Goal: Task Accomplishment & Management: Manage account settings

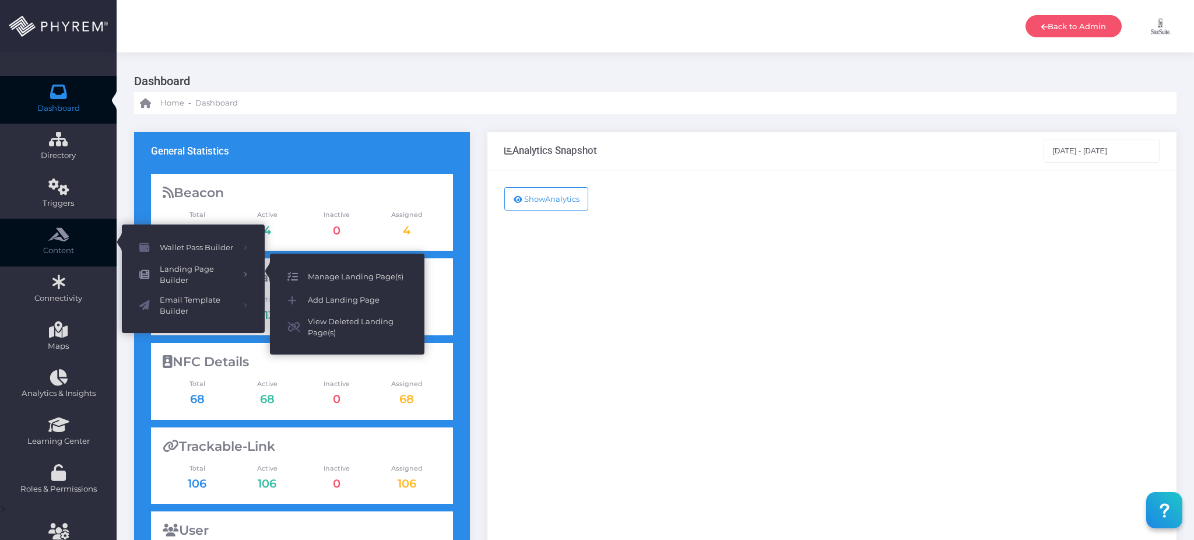
click at [302, 279] on icon at bounding box center [297, 276] width 20 height 15
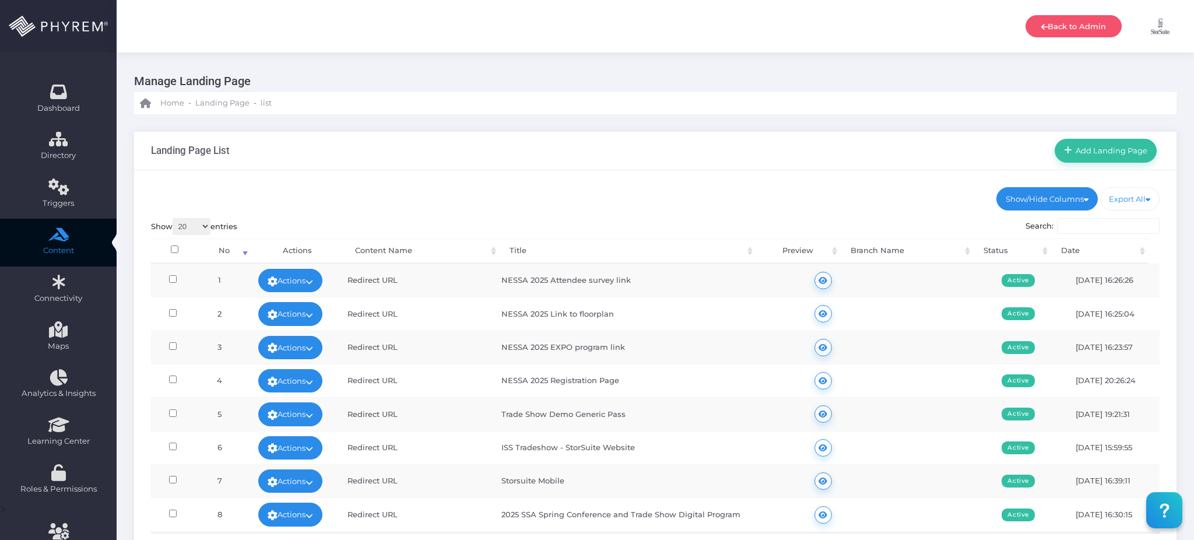
click at [1080, 230] on input "Search:" at bounding box center [1108, 226] width 103 height 16
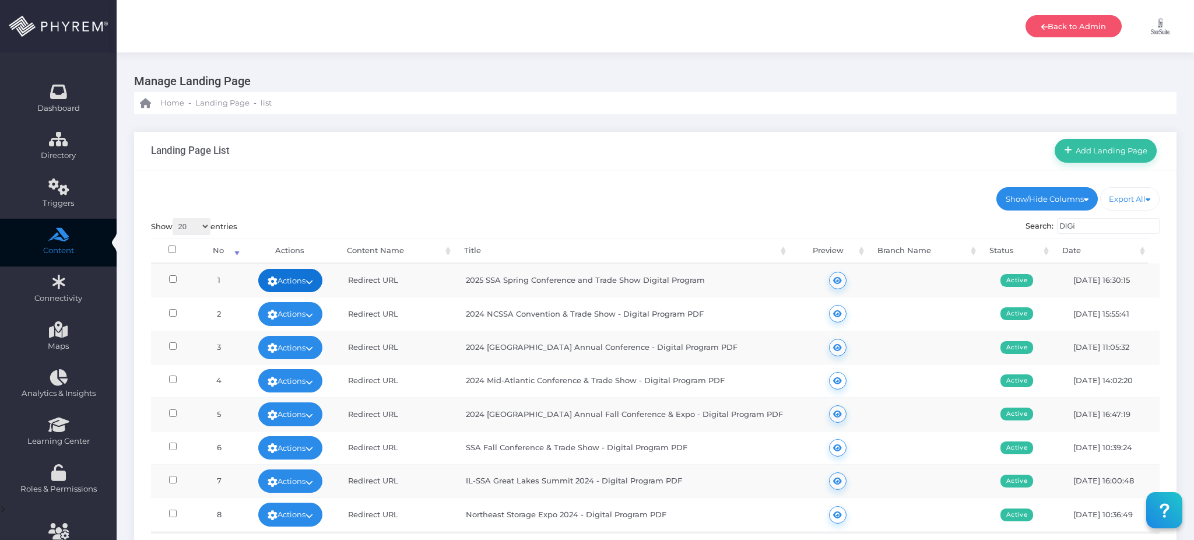
type input "DIGi"
drag, startPoint x: 294, startPoint y: 276, endPoint x: 299, endPoint y: 281, distance: 6.6
click at [294, 276] on link "Actions" at bounding box center [290, 280] width 64 height 23
click at [300, 299] on link "Edit" at bounding box center [288, 307] width 76 height 22
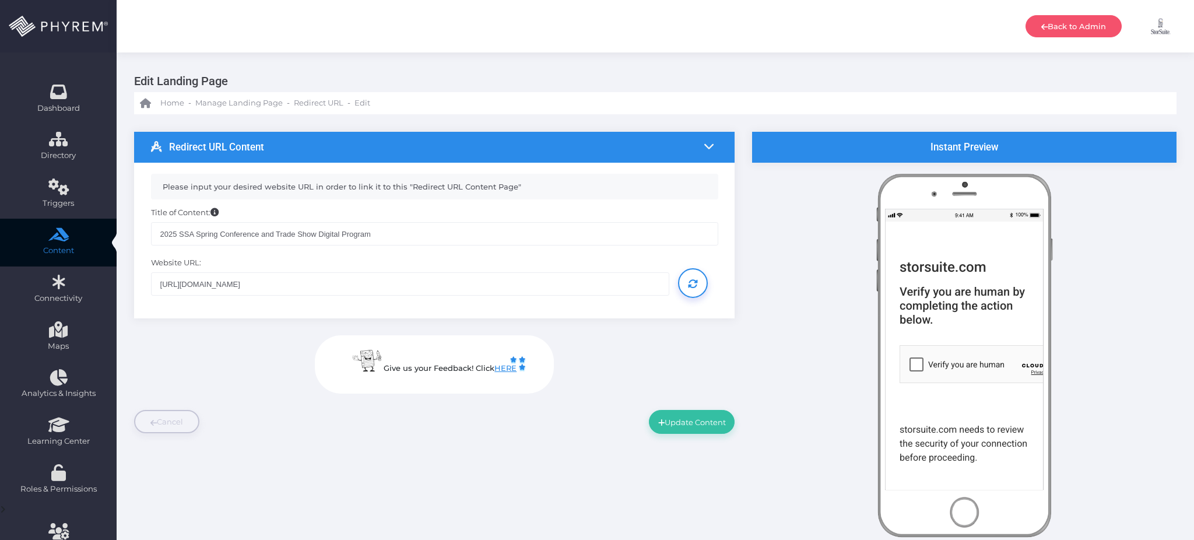
type input "[DOMAIN_NAME][URL]"
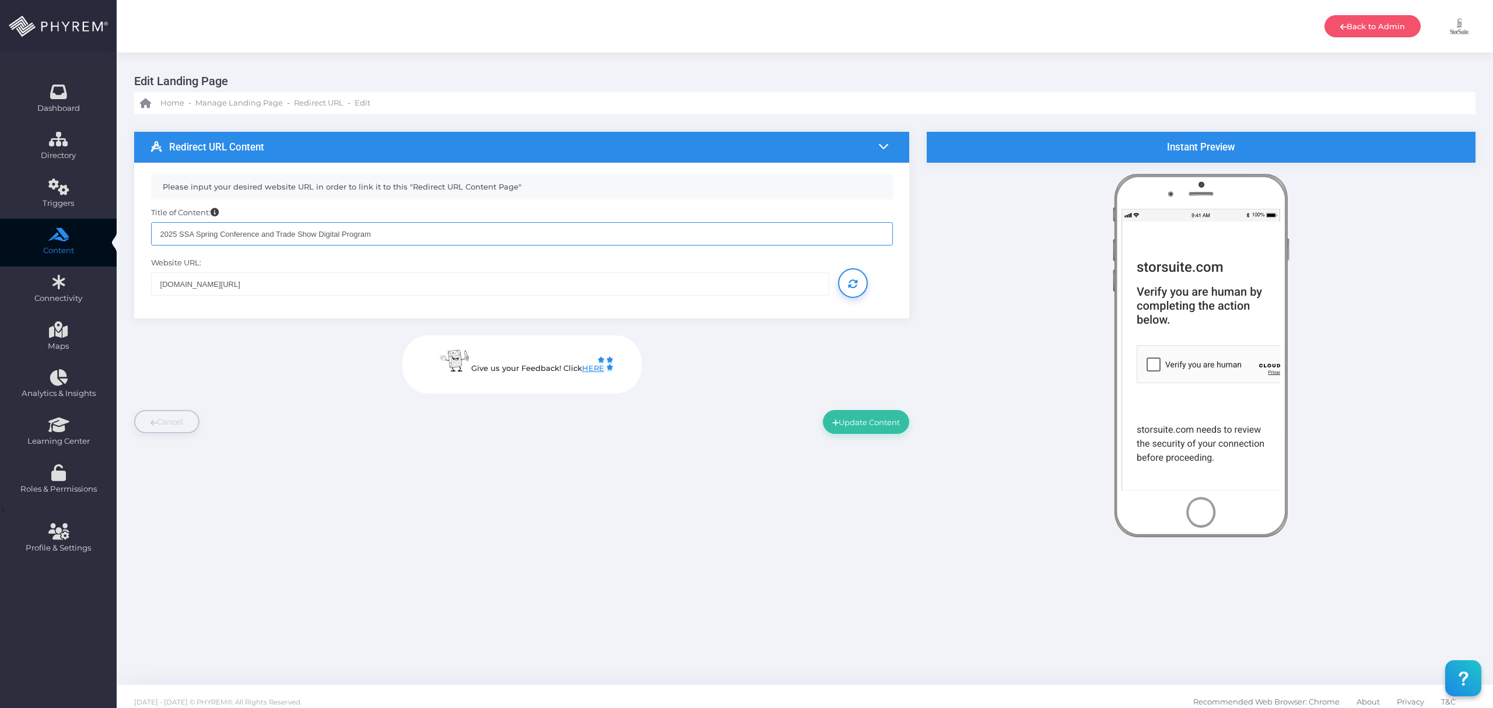
click at [202, 233] on input "2025 SSA Spring Conference and Trade Show Digital Program" at bounding box center [522, 233] width 742 height 23
type input "2025 SSA Fall Conference and Trade Show Digital Program"
click at [459, 287] on input "storsuite.com/event/2025-ssa-spring-conference-and-trade-show/" at bounding box center [490, 283] width 678 height 23
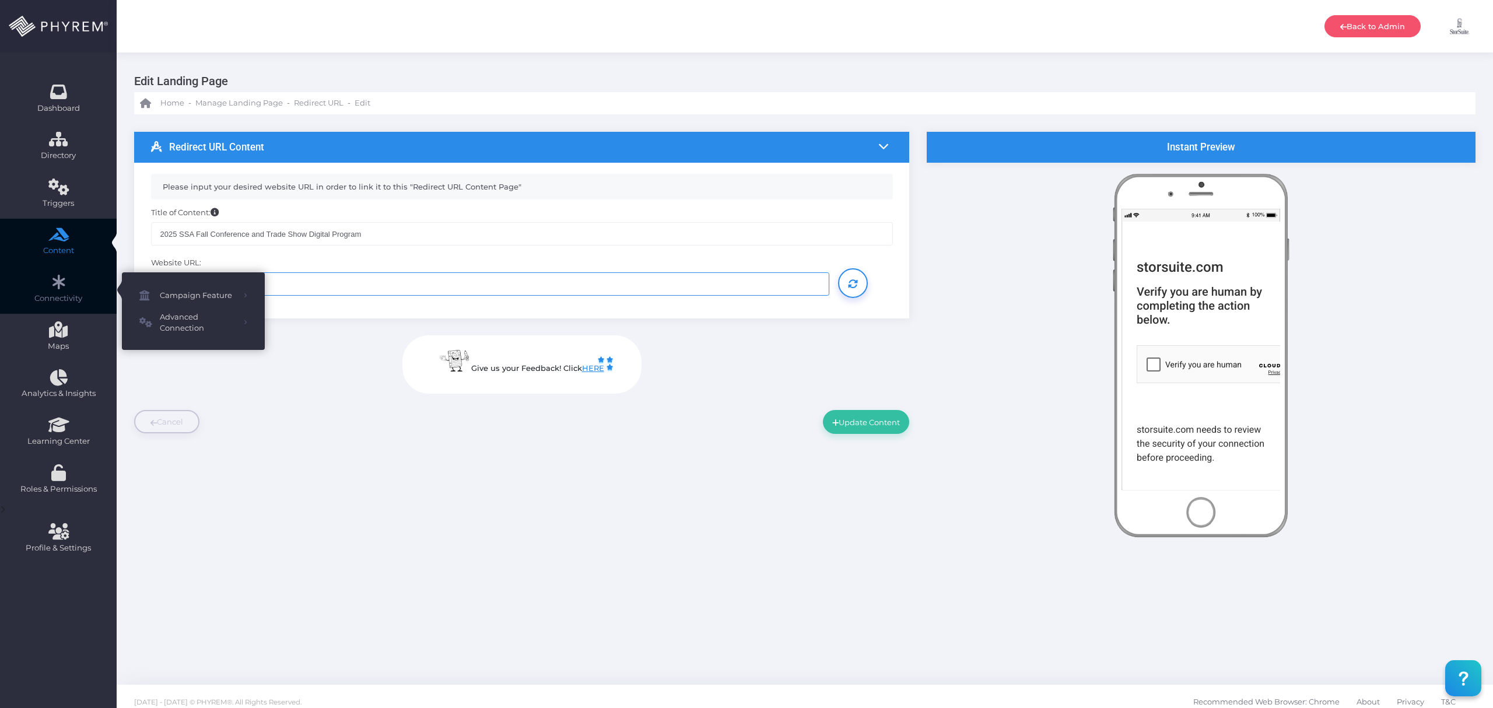
drag, startPoint x: 324, startPoint y: 285, endPoint x: 37, endPoint y: 283, distance: 286.9
click at [37, 283] on div "Dashboard Directory Directory User Manage User(s) Add User View Deleted User(s)…" at bounding box center [746, 359] width 1493 height 719
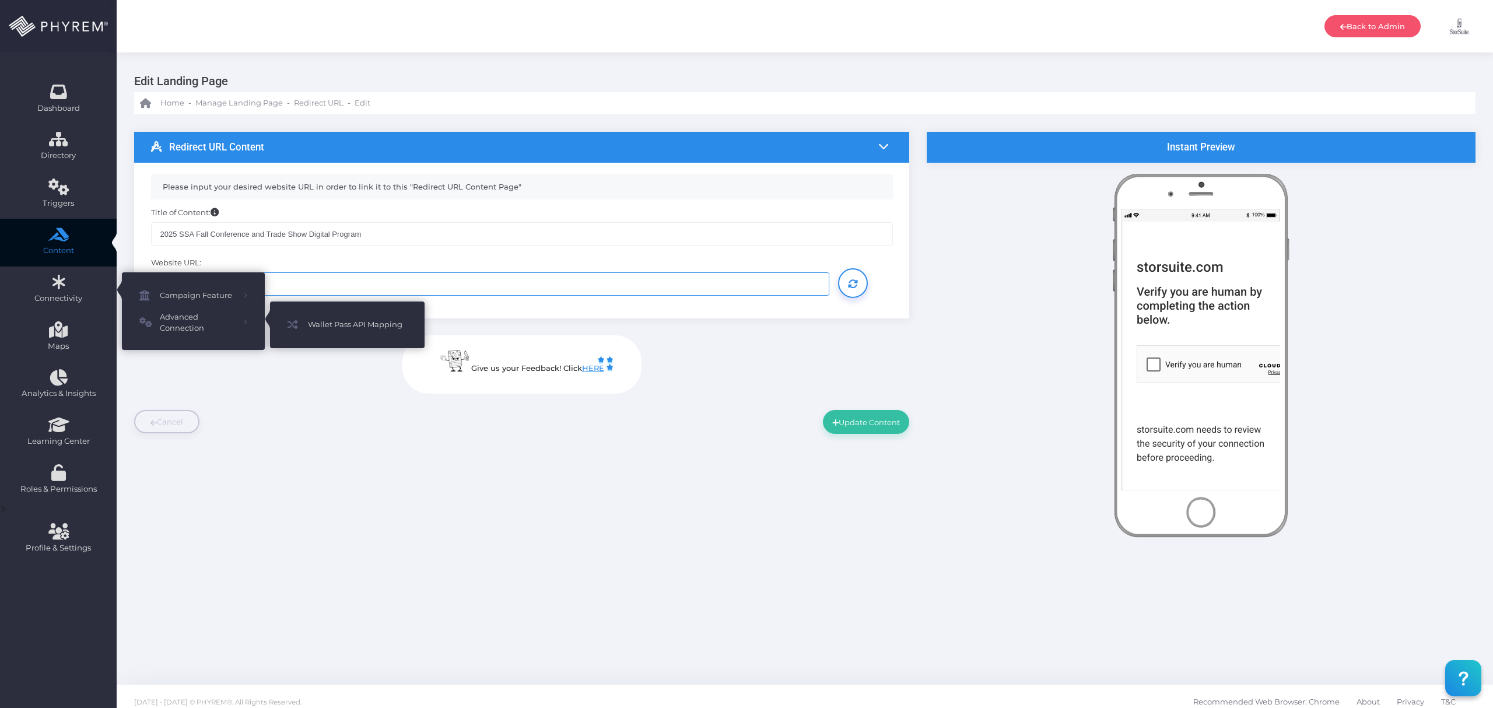
paste input "https://storsuite.com/event/ssa-2025-fall"
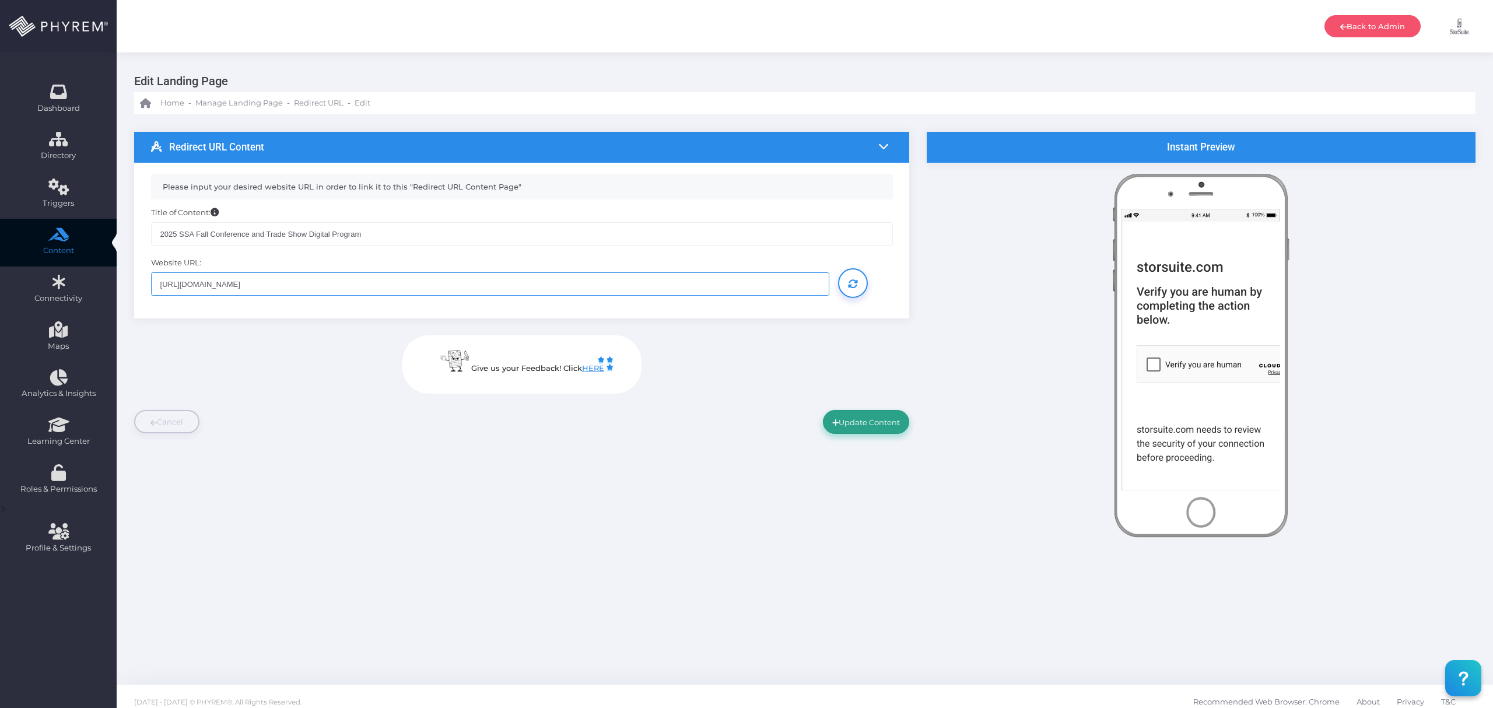
type input "https://storsuite.com/event/ssa-2025-fall/"
click at [854, 425] on button "Update Content" at bounding box center [866, 421] width 86 height 23
click at [851, 273] on link at bounding box center [853, 282] width 30 height 29
click at [1153, 370] on img at bounding box center [1200, 412] width 157 height 381
click at [851, 422] on button "Update Content" at bounding box center [866, 421] width 86 height 23
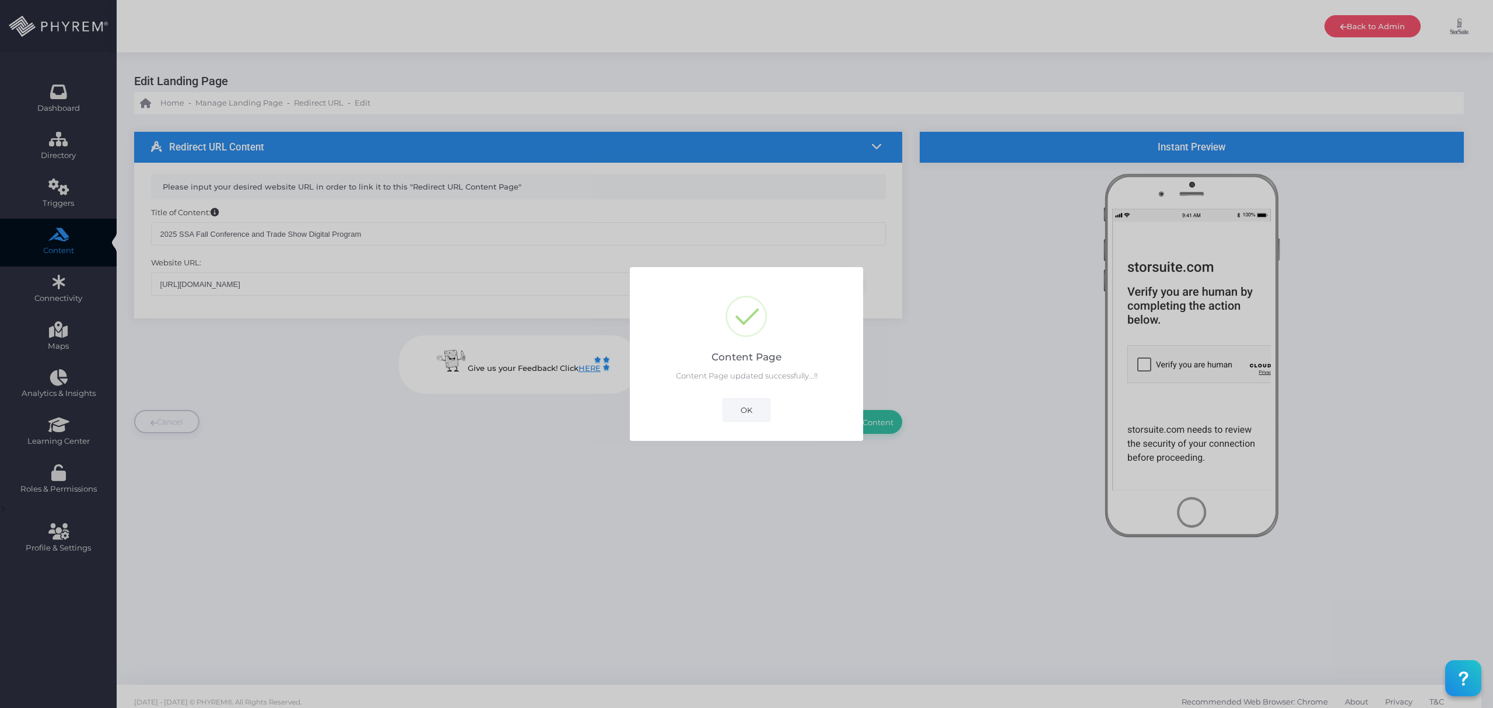
click at [757, 408] on button "OK" at bounding box center [746, 409] width 48 height 23
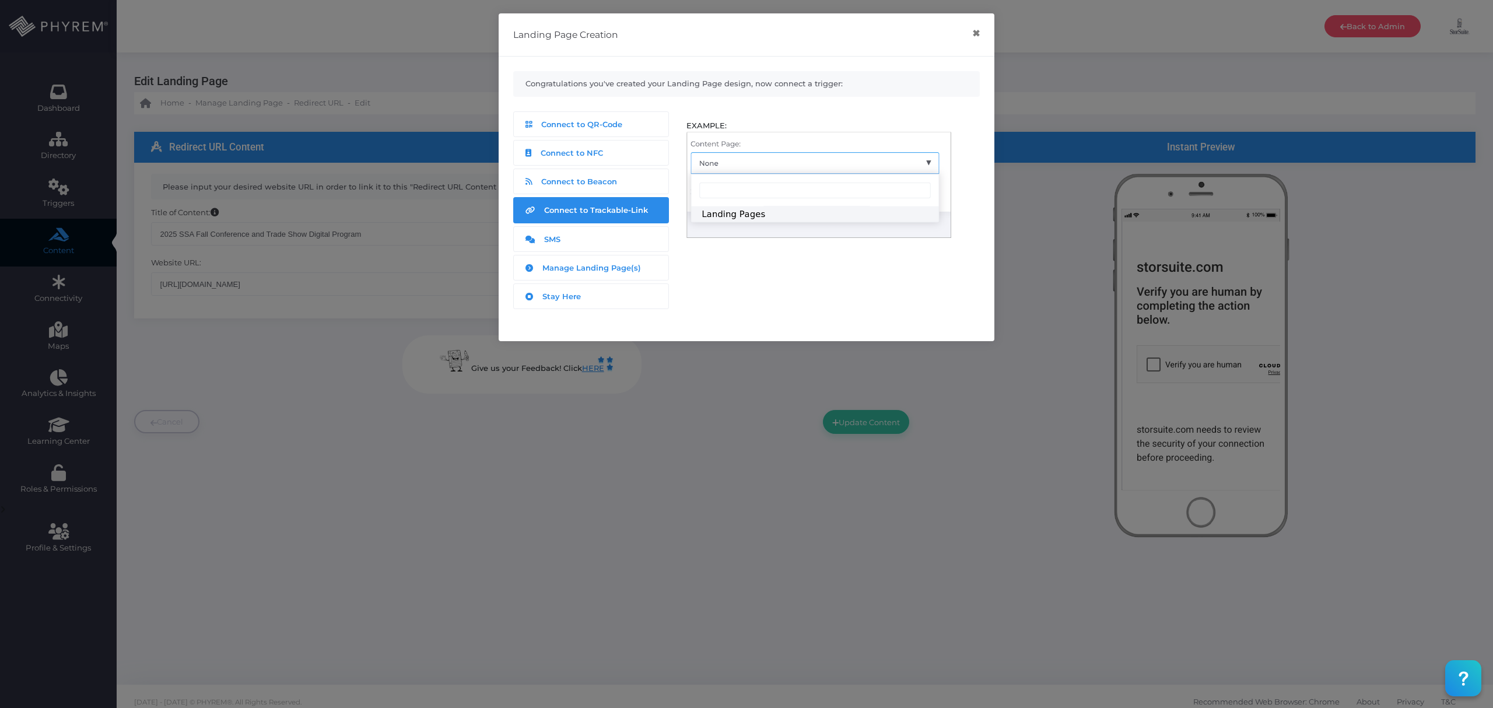
click at [612, 209] on span "Connect to Trackable-Link" at bounding box center [596, 209] width 104 height 9
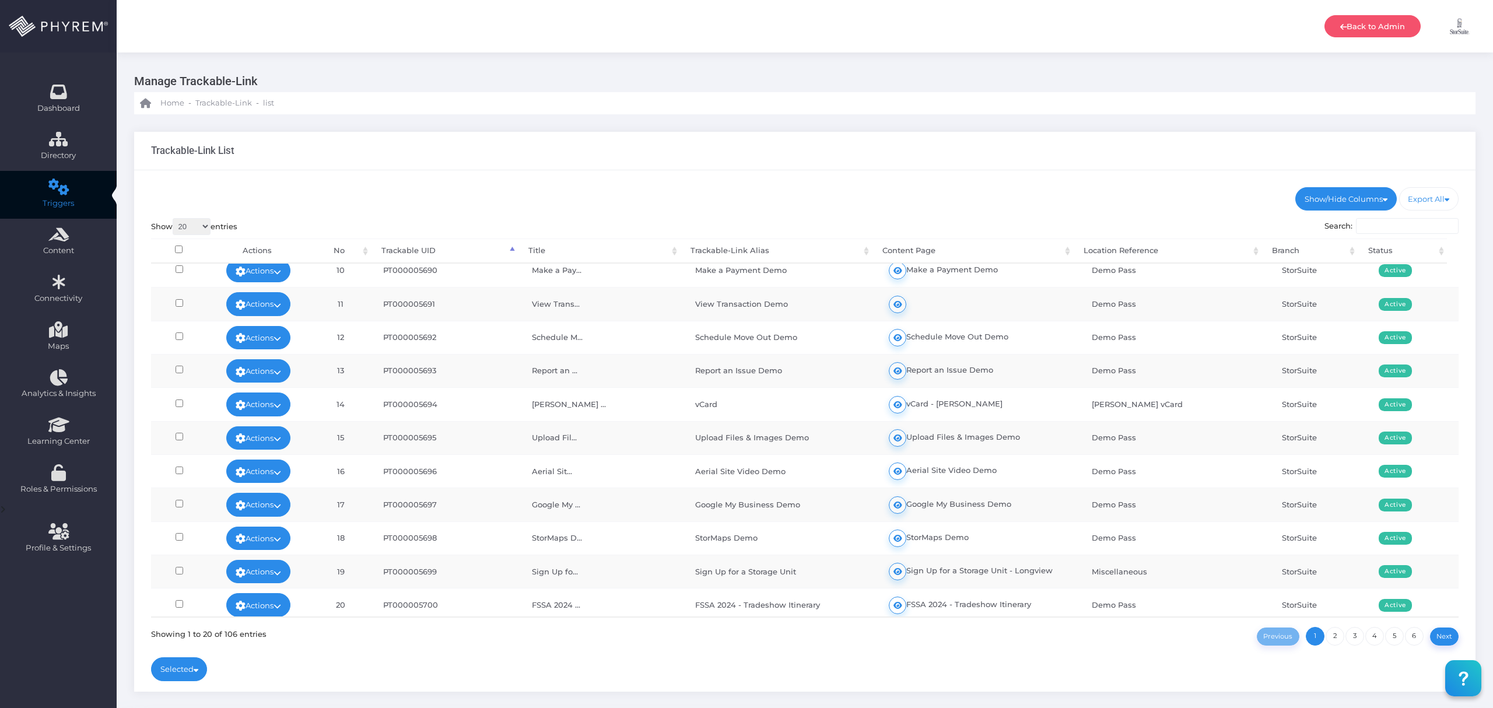
scroll to position [327, 0]
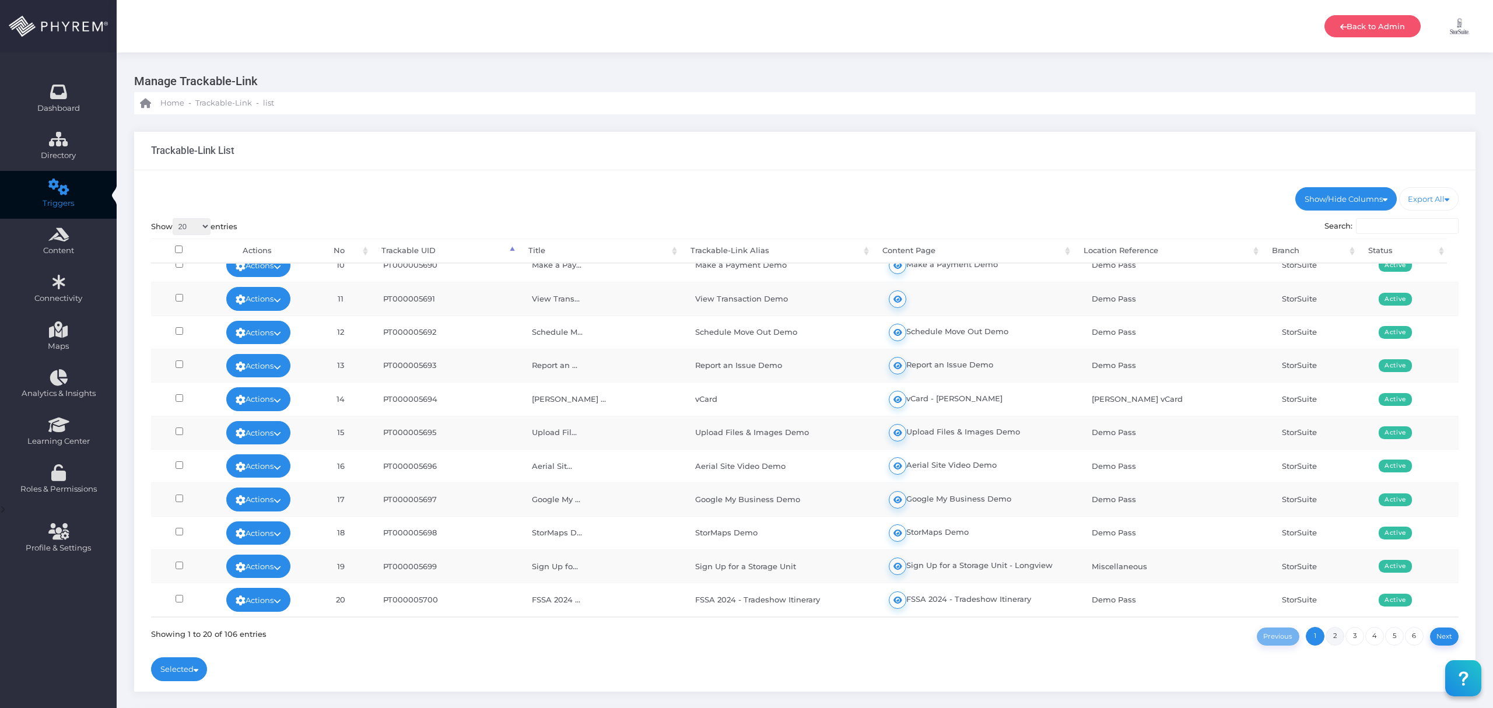
click at [1340, 635] on link "2" at bounding box center [1334, 636] width 19 height 19
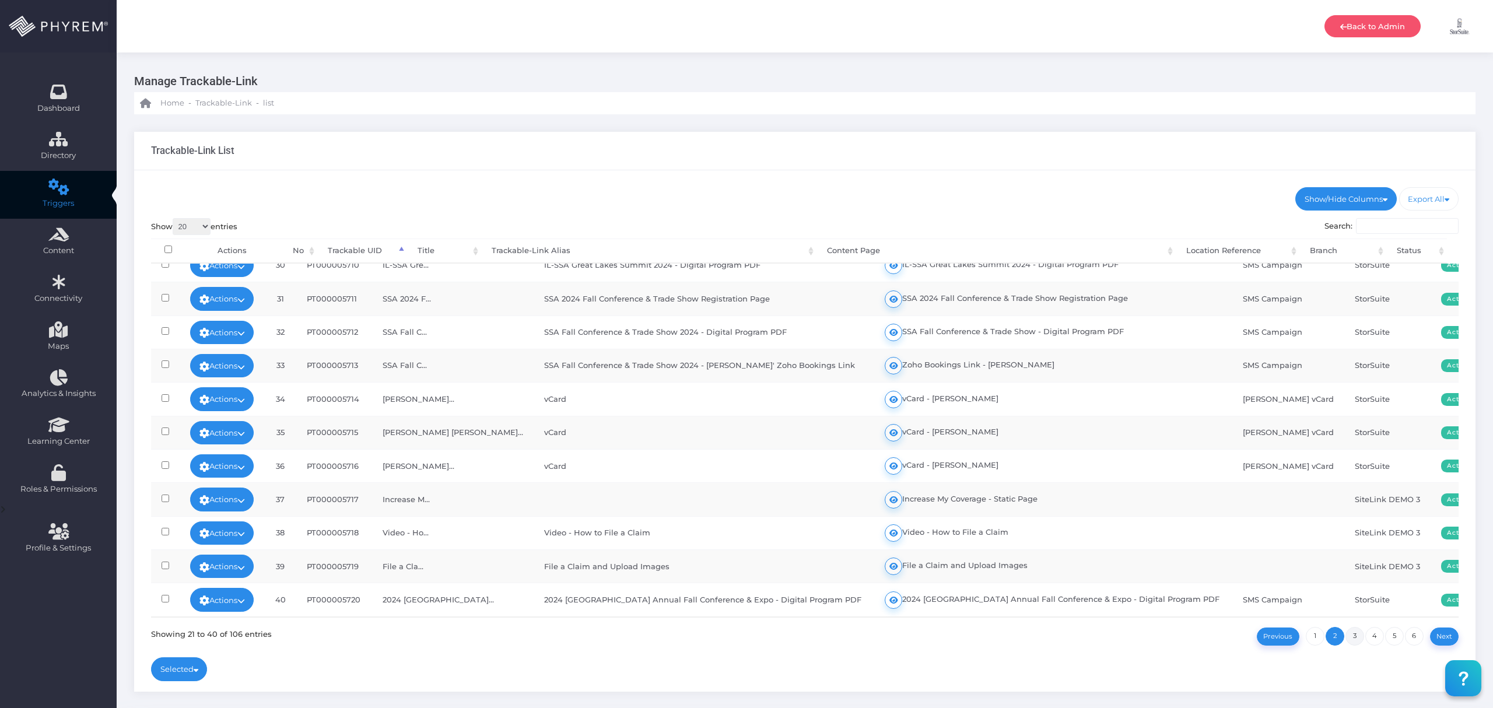
click at [1351, 637] on link "3" at bounding box center [1354, 636] width 19 height 19
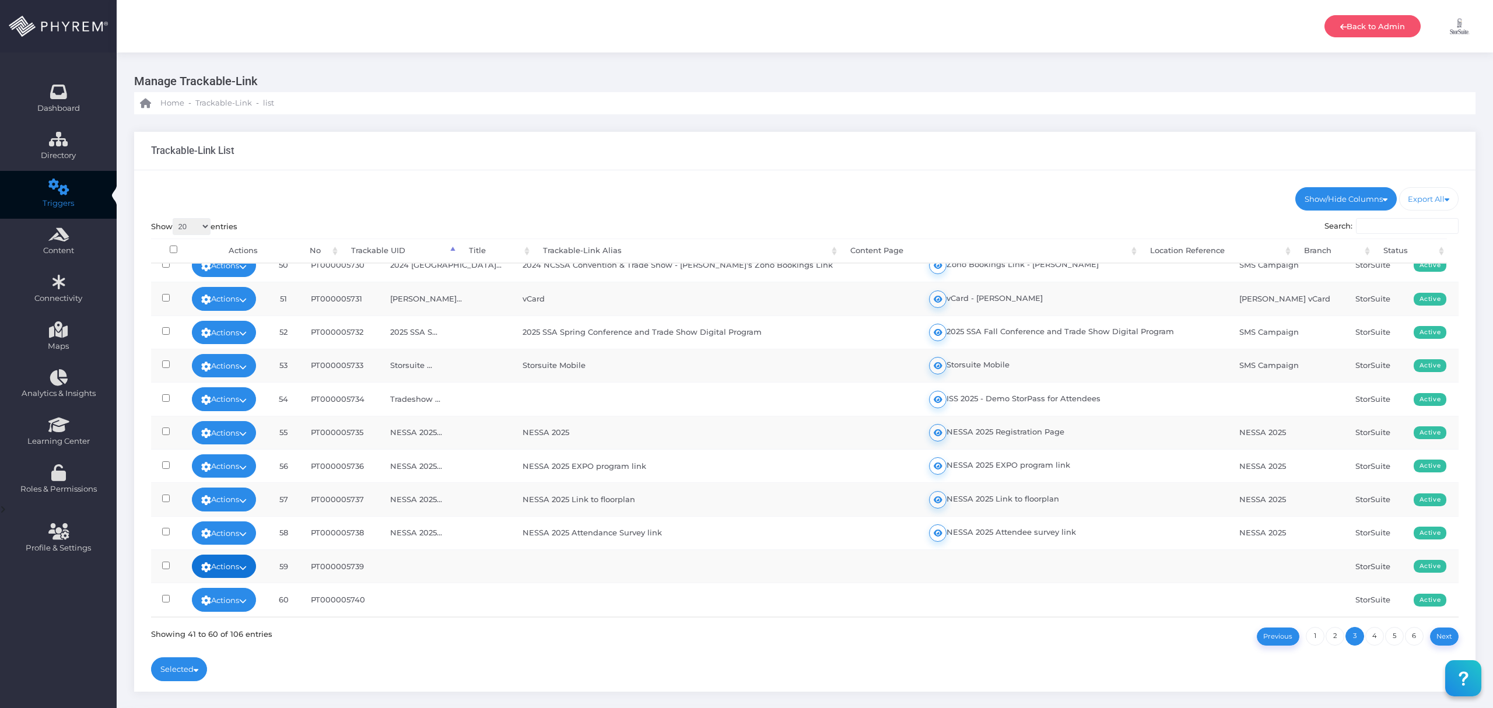
click at [244, 570] on link "Actions" at bounding box center [224, 565] width 64 height 23
click at [246, 443] on link "Edit" at bounding box center [234, 452] width 84 height 22
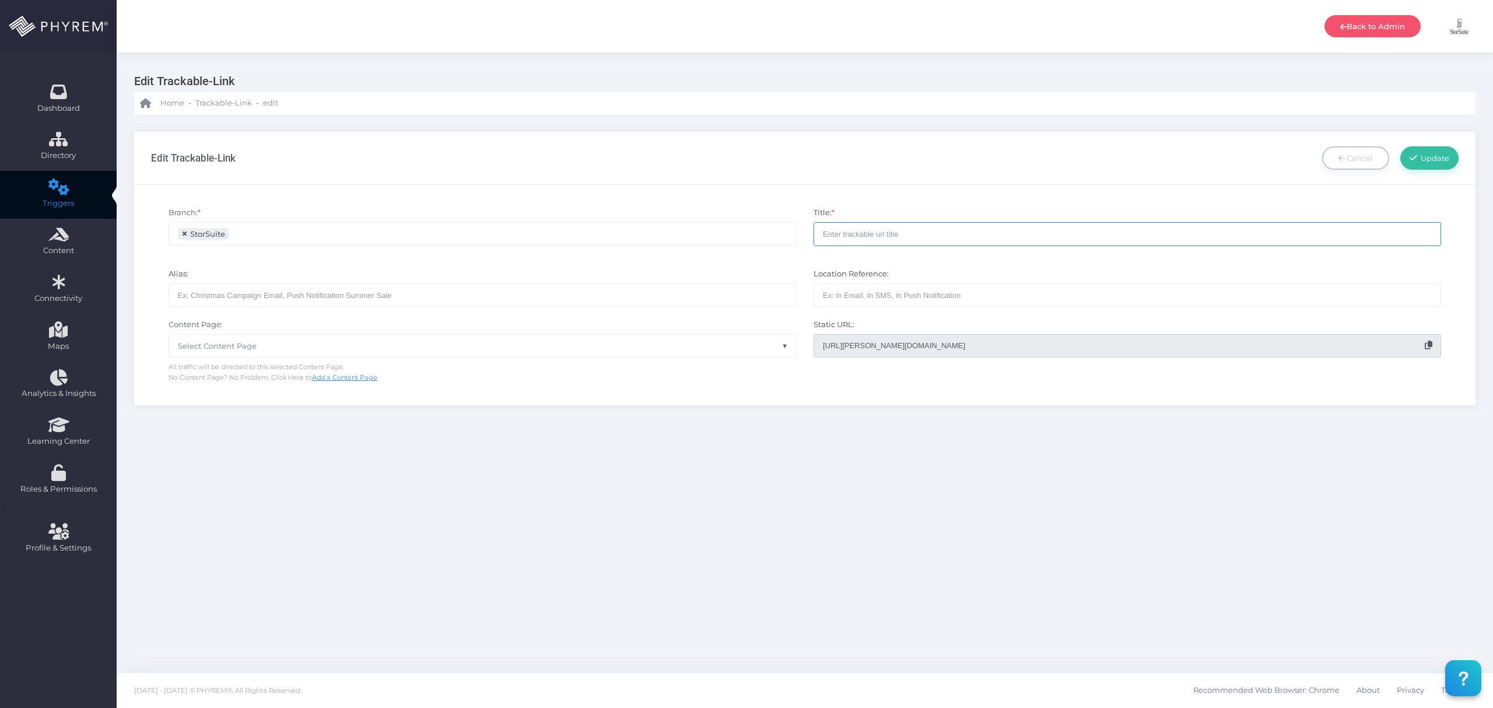
click at [856, 238] on input "text" at bounding box center [1126, 233] width 627 height 23
paste input "SSA Spring Conference & Tradeshow 2024 - Digital Program PDF"
click at [849, 237] on input "SSA Spring Conference & Tradeshow 2024 - Digital Program PDF" at bounding box center [1126, 233] width 627 height 23
click at [849, 236] on input "SSA Spring Conference & Tradeshow 2024 - Digital Program PDF" at bounding box center [1126, 233] width 627 height 23
click at [947, 233] on input "SSA Fall Conference & Tradeshow 2024 - Digital Program PDF" at bounding box center [1126, 233] width 627 height 23
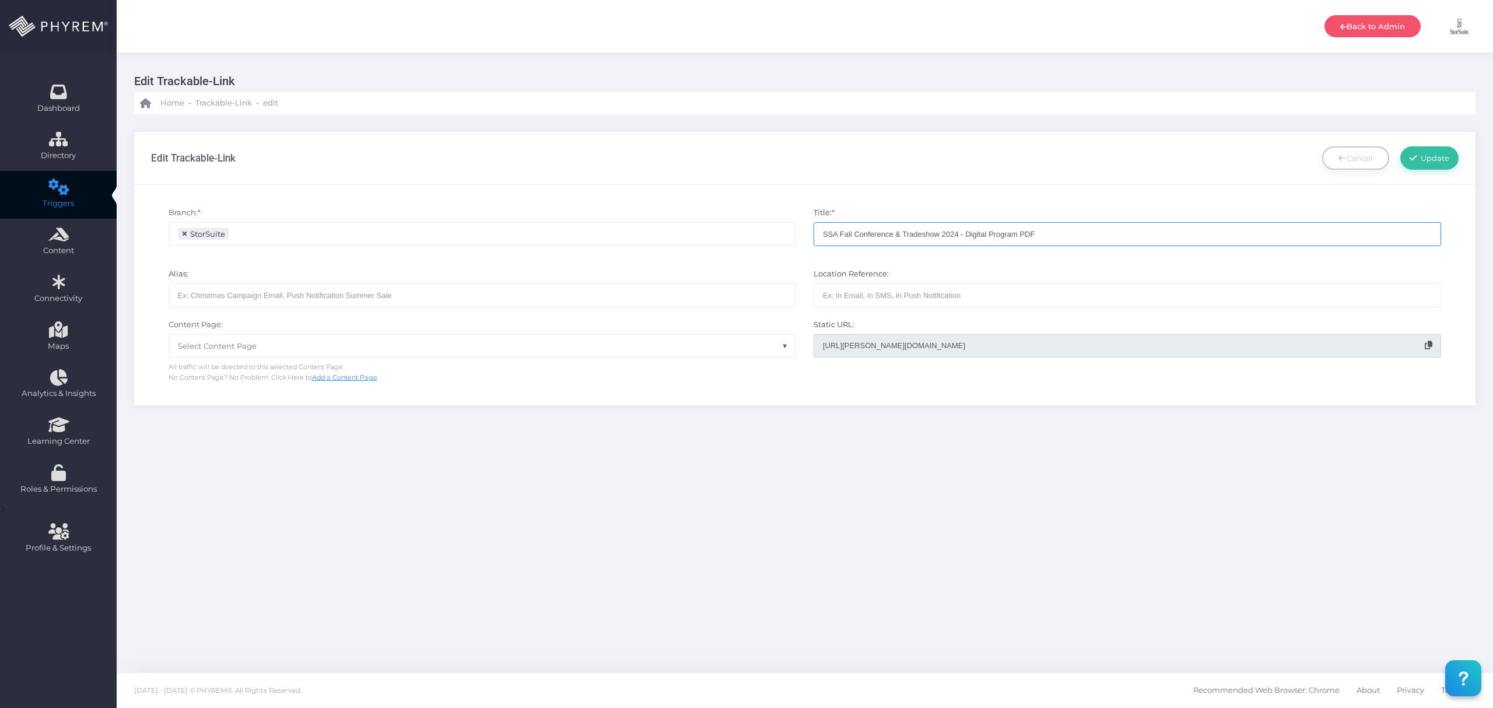
click at [947, 233] on input "SSA Fall Conference & Tradeshow 2024 - Digital Program PDF" at bounding box center [1126, 233] width 627 height 23
drag, startPoint x: 1059, startPoint y: 236, endPoint x: 667, endPoint y: 222, distance: 392.6
click at [667, 222] on div "Branch: * StorSuite SiteLink DEMO 3 Manager Pass Branch × StorSuite Title: * SS…" at bounding box center [804, 231] width 1325 height 61
type input "SSA Fall Conference & Tradeshow 2025- Digital Program PDF"
click at [424, 294] on input "text" at bounding box center [482, 294] width 627 height 23
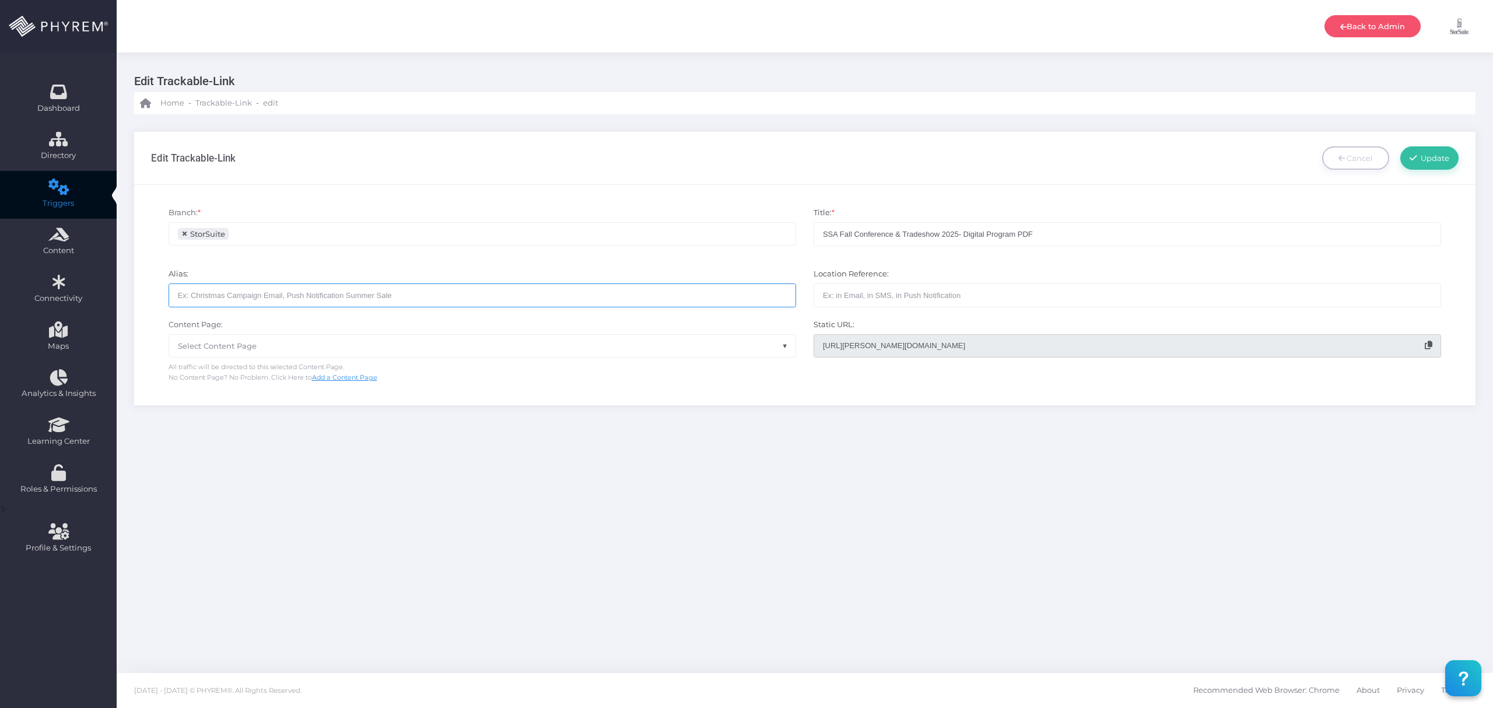
paste input "SSA Fall Conference & Tradeshow 2025- Digital Program PDF"
type input "SSA Fall Conference & Tradeshow 2025- Digital Program PDF"
click at [968, 297] on input "text" at bounding box center [1126, 294] width 627 height 23
type input "SMS Campaign"
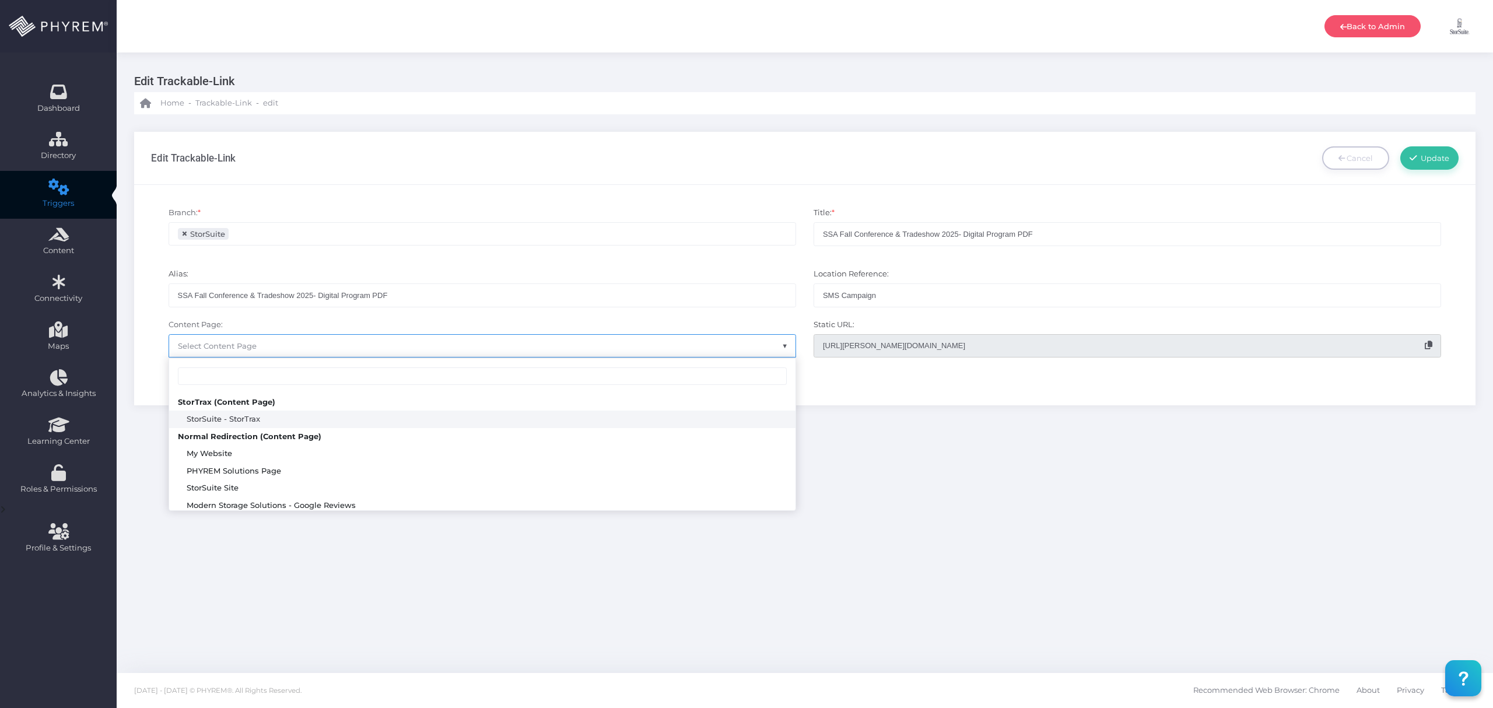
click at [689, 347] on span "Select Content Page" at bounding box center [482, 346] width 626 height 22
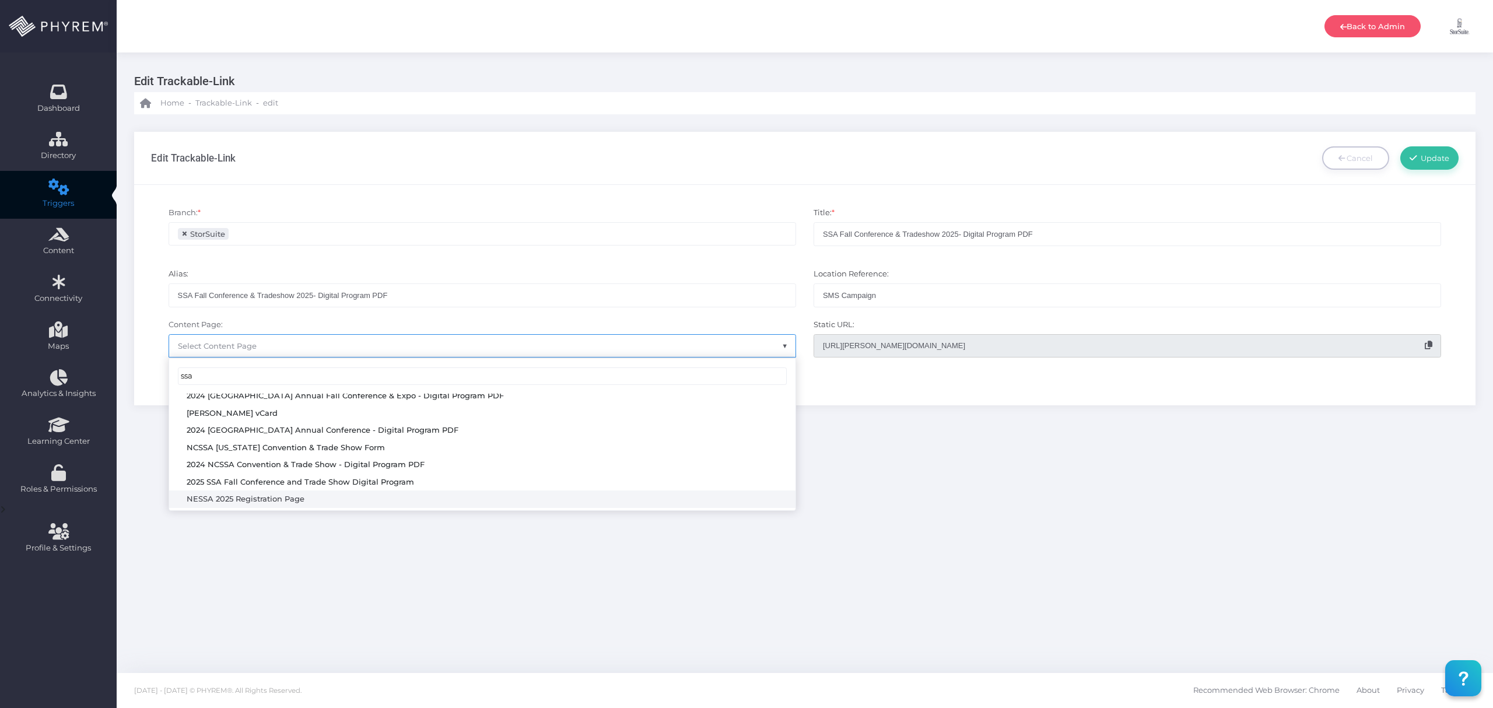
scroll to position [155, 0]
type input "ssa"
select select "3636"
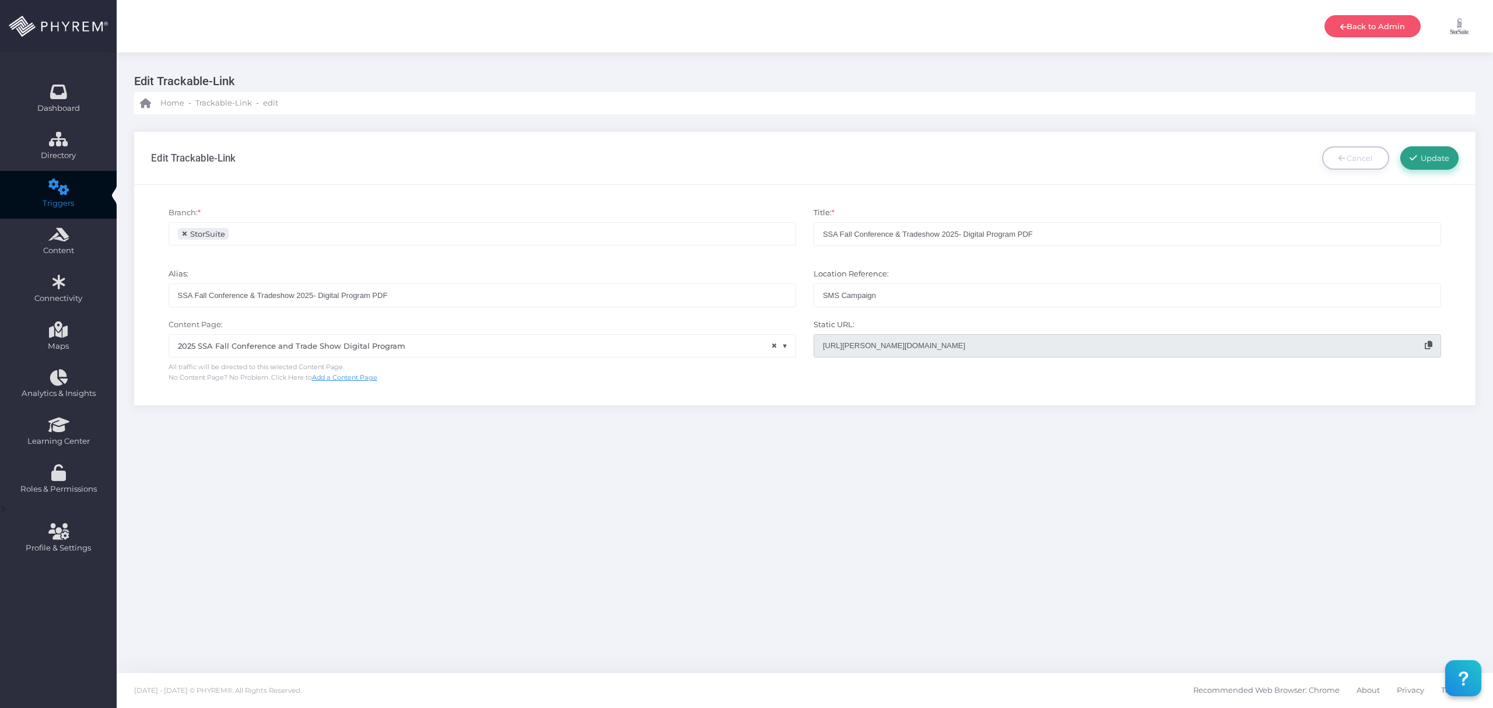
click at [1412, 166] on link "Update" at bounding box center [1429, 157] width 58 height 23
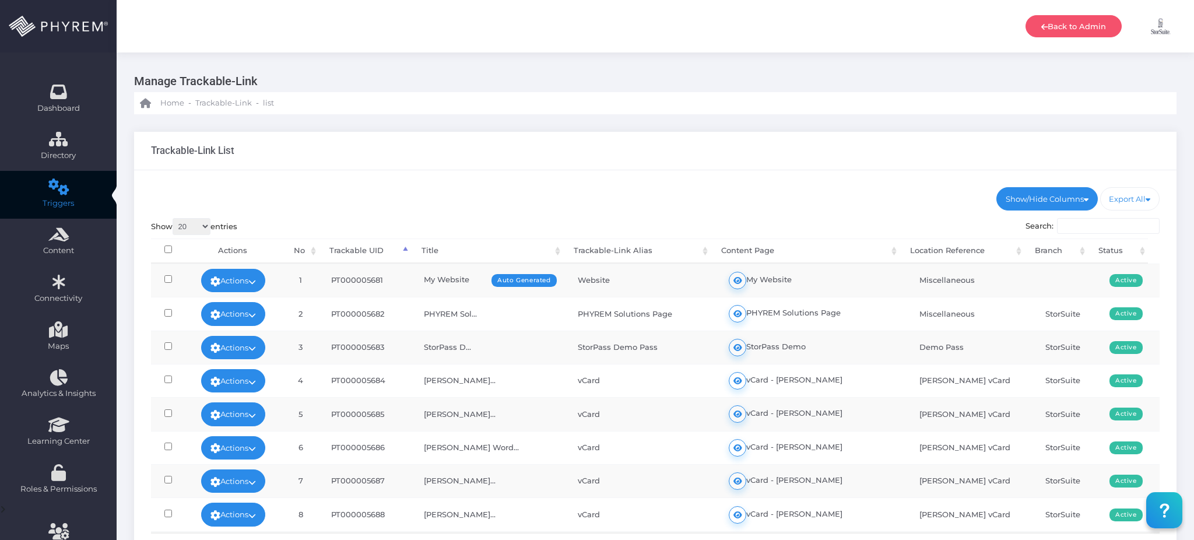
click at [1070, 224] on input "Search:" at bounding box center [1108, 226] width 103 height 16
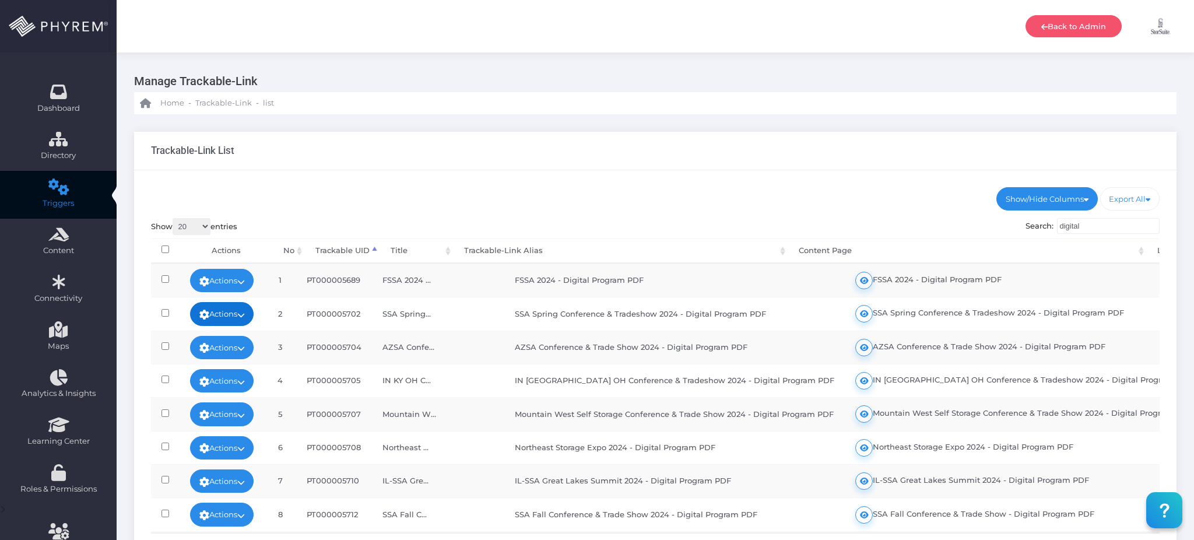
type input "digital"
click at [232, 311] on link "Actions" at bounding box center [222, 313] width 64 height 23
click at [234, 335] on link "Edit" at bounding box center [218, 340] width 84 height 22
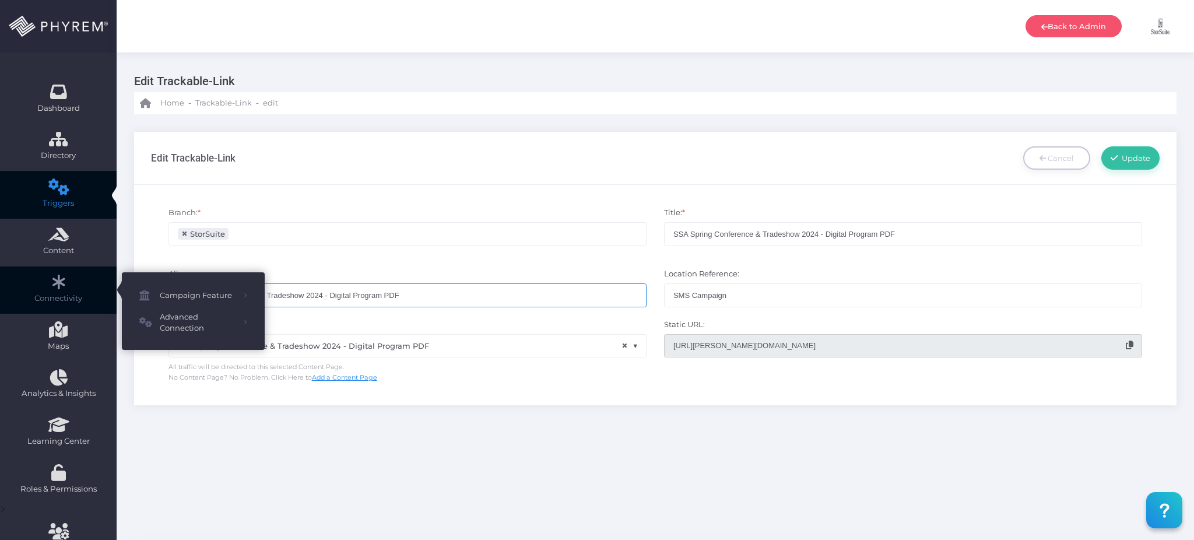
drag, startPoint x: 437, startPoint y: 298, endPoint x: 103, endPoint y: 283, distance: 334.4
click at [103, 283] on div "Dashboard Directory Directory User Manage User(s) Add User View Deleted User(s)…" at bounding box center [597, 294] width 1194 height 588
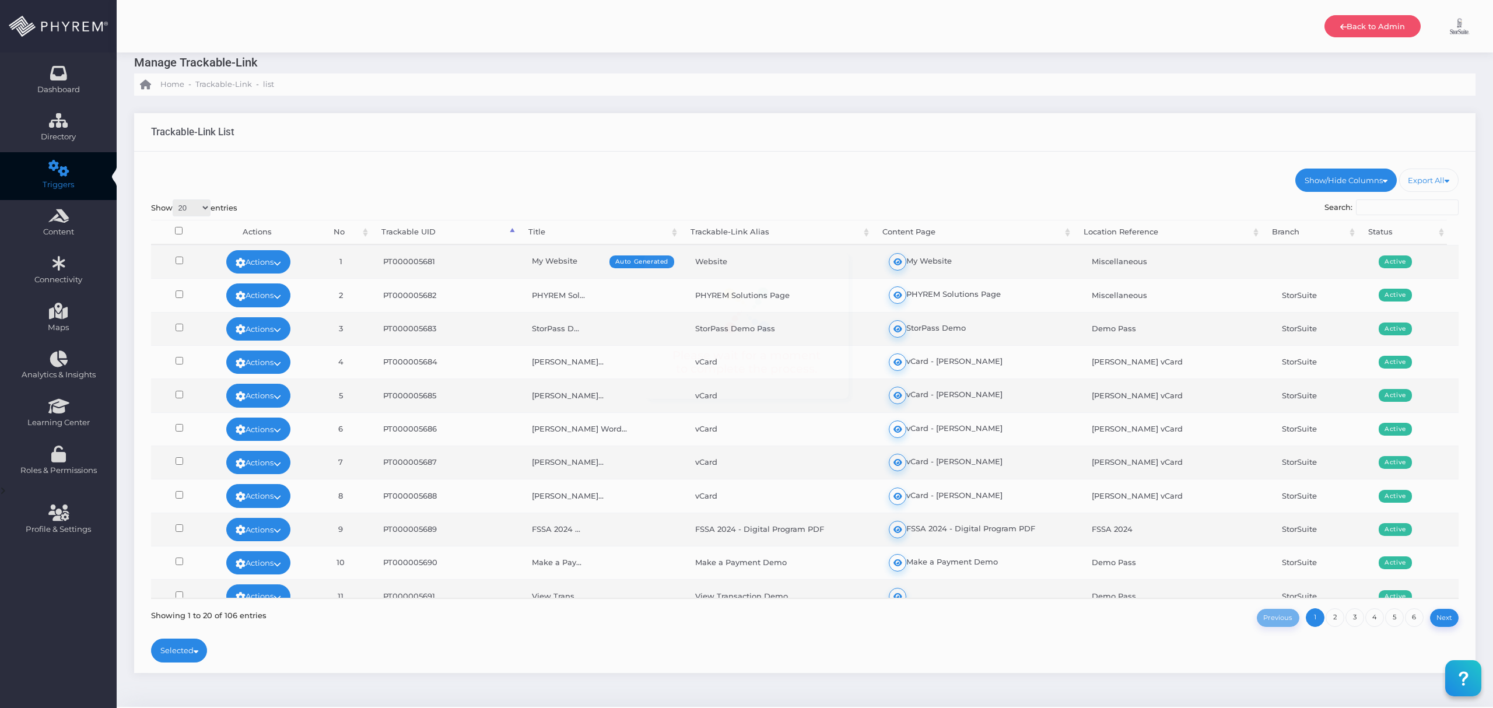
scroll to position [52, 0]
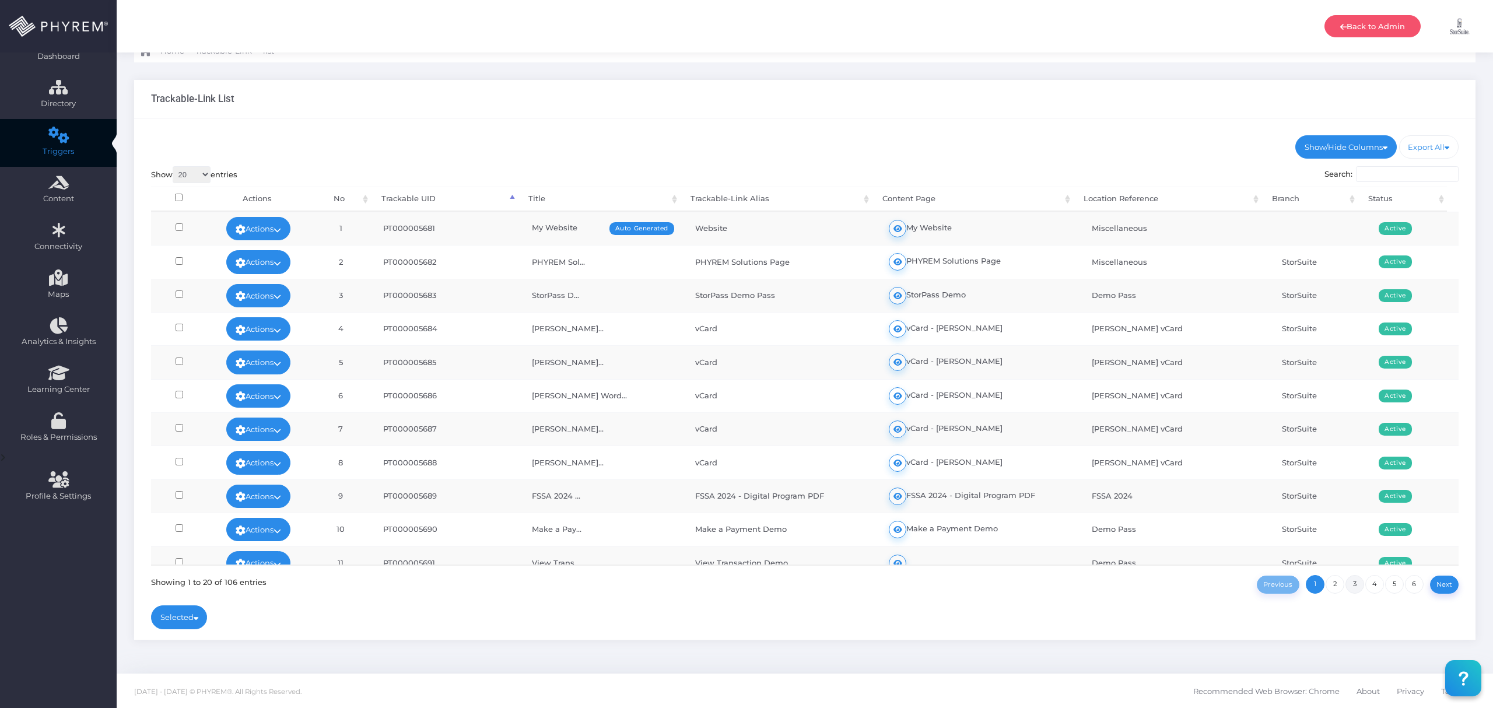
click at [1354, 580] on link "3" at bounding box center [1354, 584] width 19 height 19
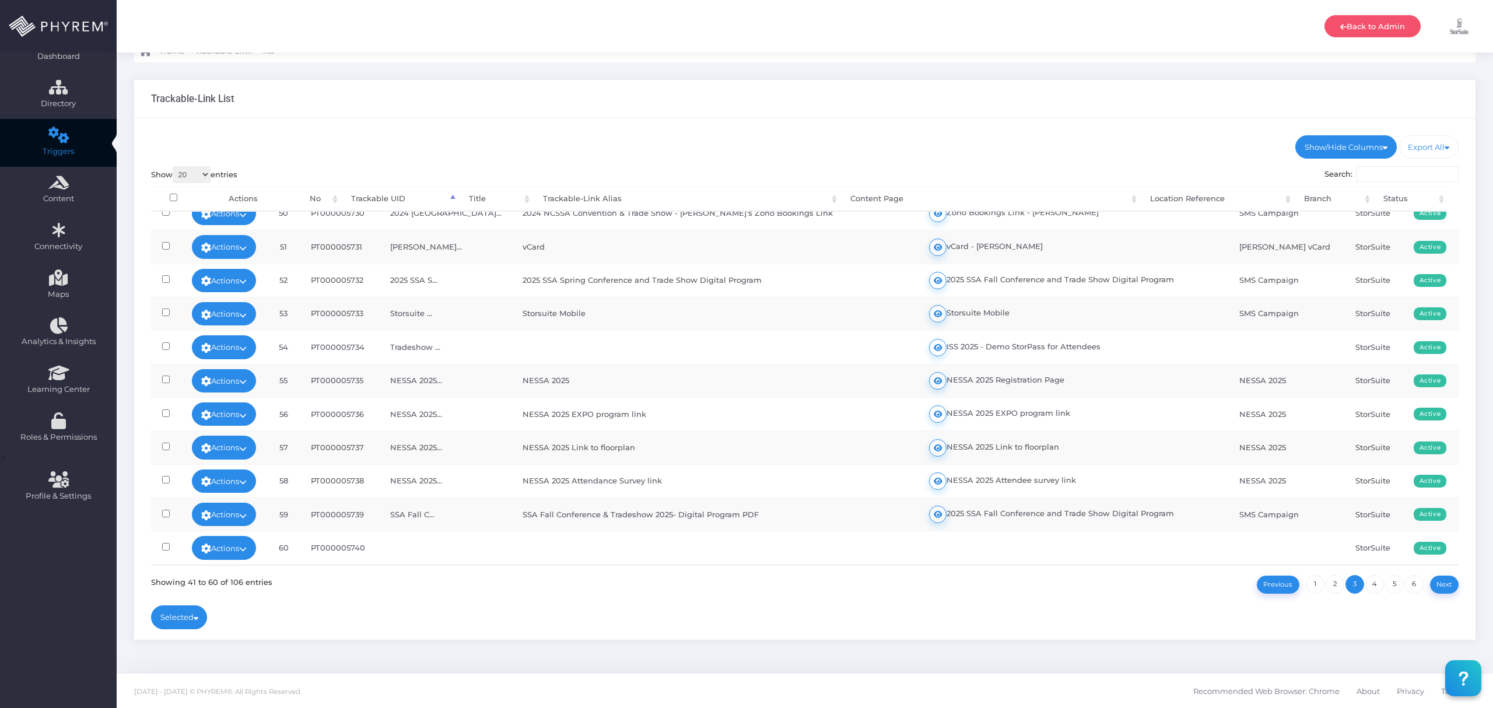
scroll to position [327, 0]
click at [211, 515] on icon at bounding box center [206, 515] width 10 height 0
click at [252, 419] on link "Edit" at bounding box center [234, 422] width 84 height 22
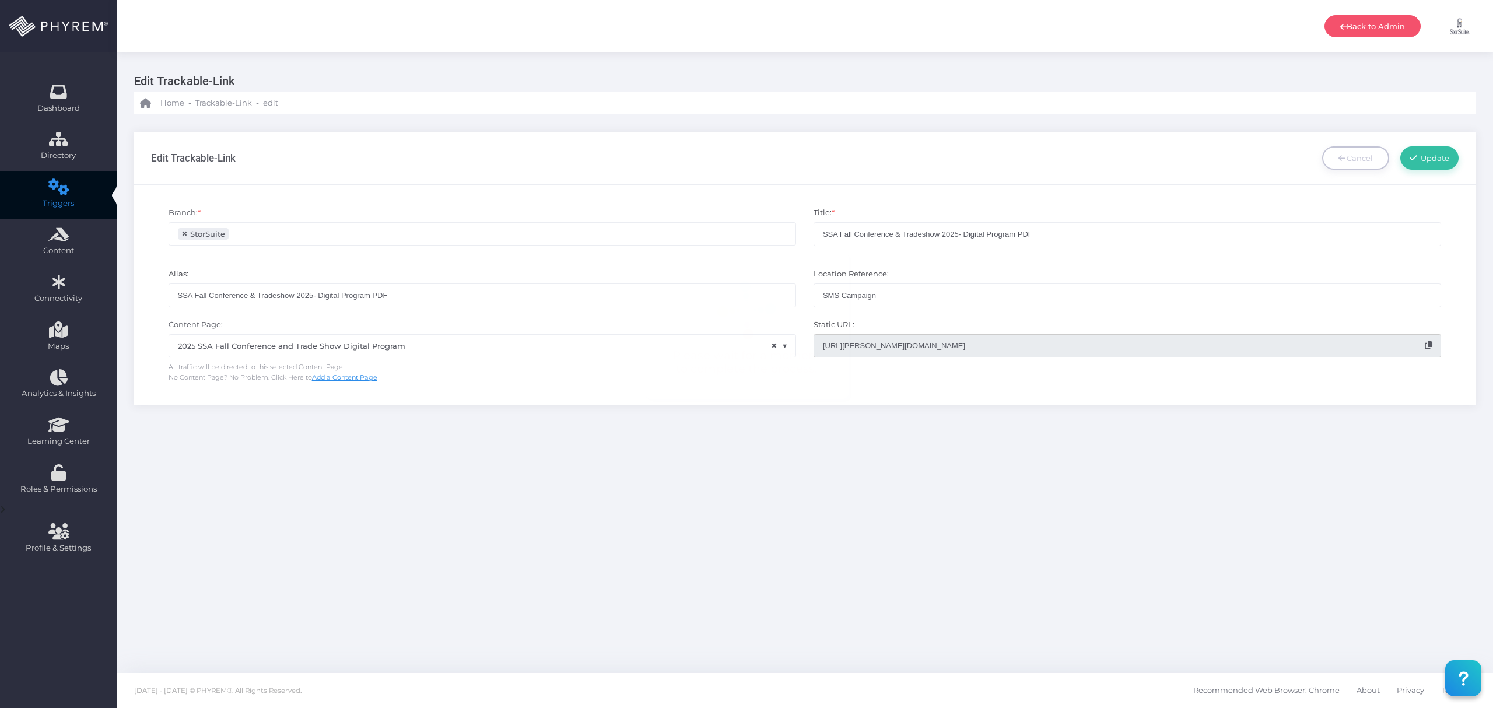
click at [1430, 346] on icon at bounding box center [1428, 345] width 8 height 8
click at [1427, 345] on icon at bounding box center [1428, 345] width 8 height 8
